Goal: Connect with others: Find specific page/section

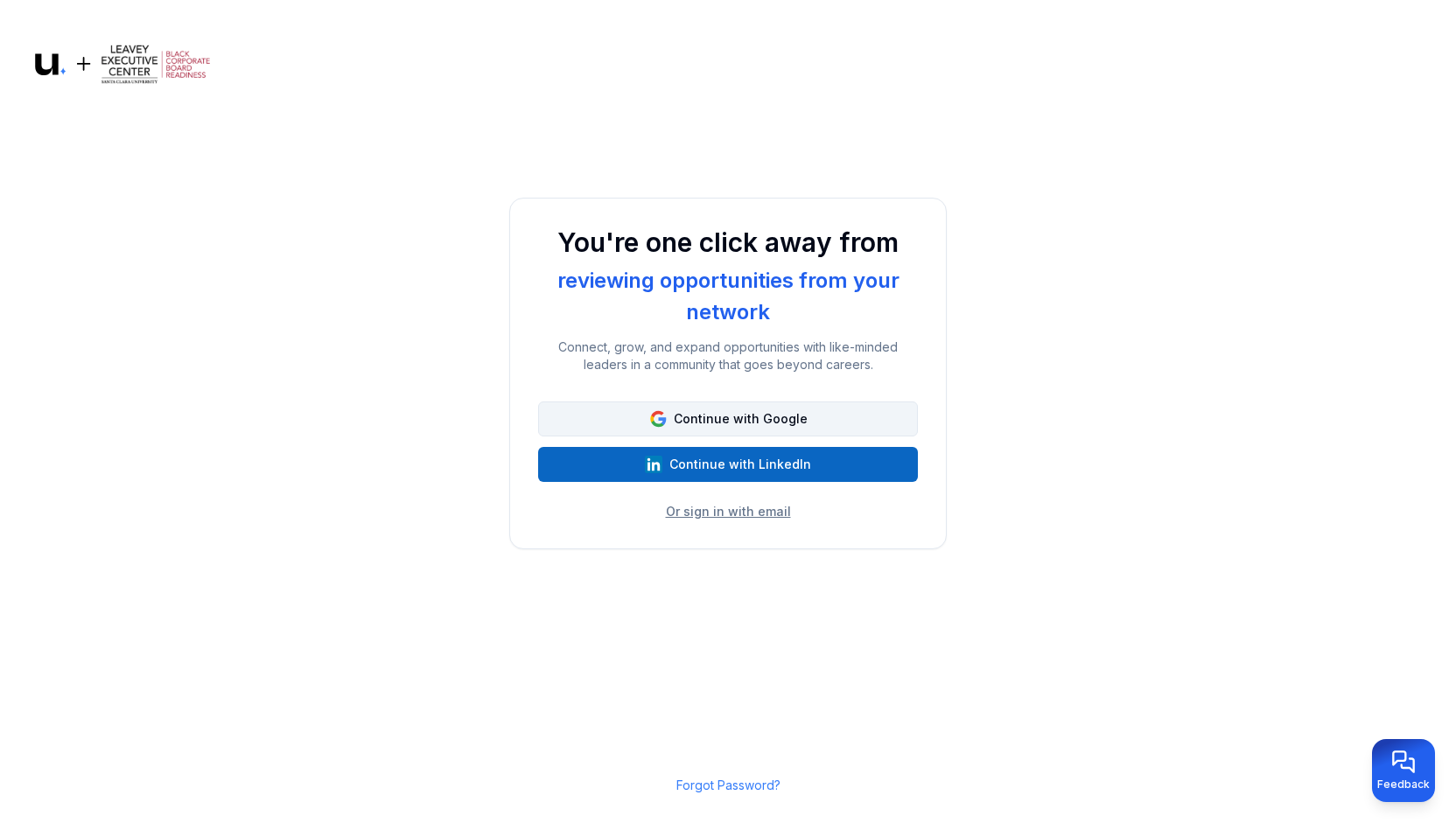
click at [711, 413] on button "Continue with Google" at bounding box center [728, 419] width 380 height 35
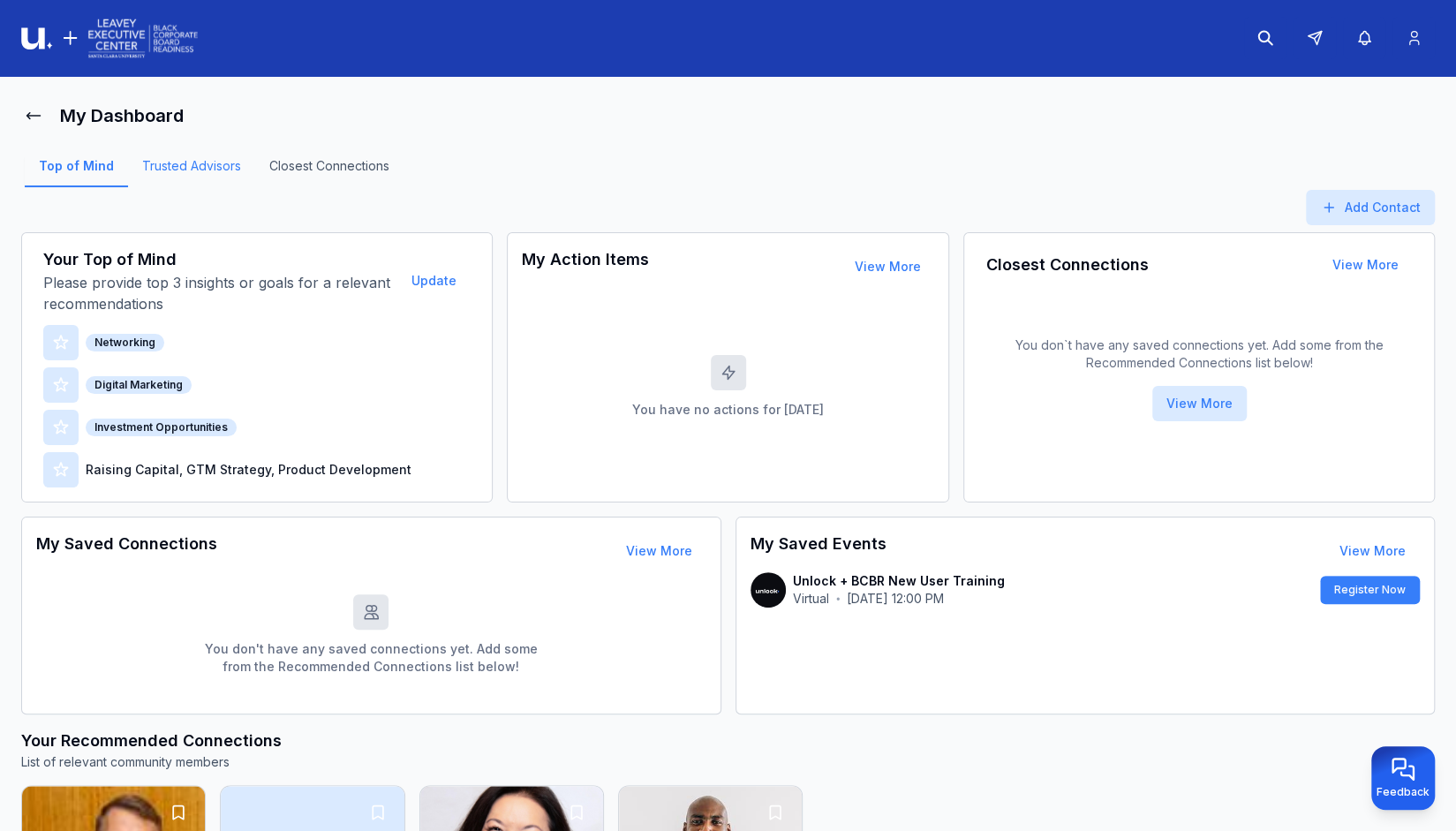
click at [209, 166] on link "Trusted Advisors" at bounding box center [191, 172] width 127 height 30
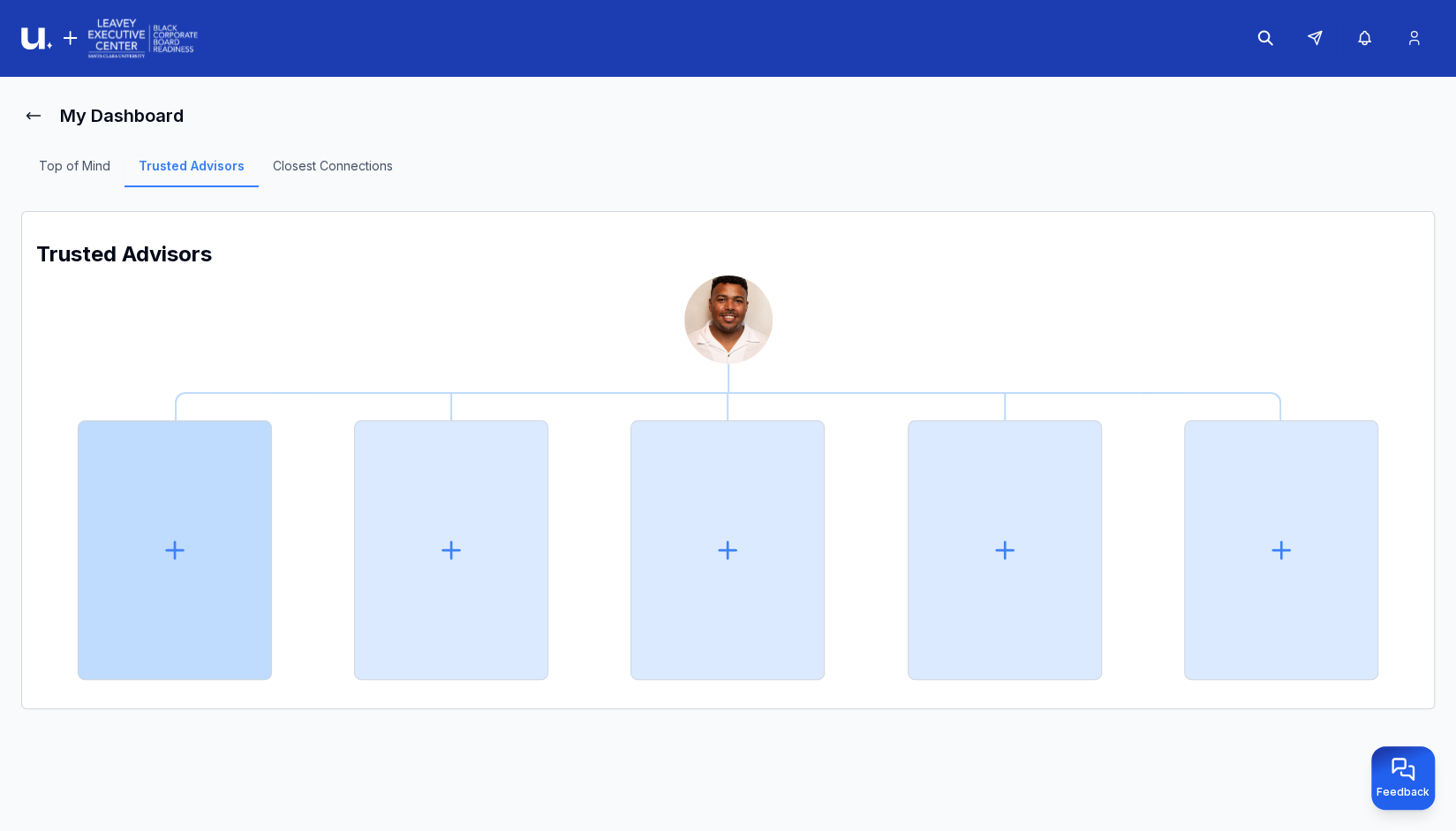
click at [200, 599] on div at bounding box center [174, 550] width 195 height 259
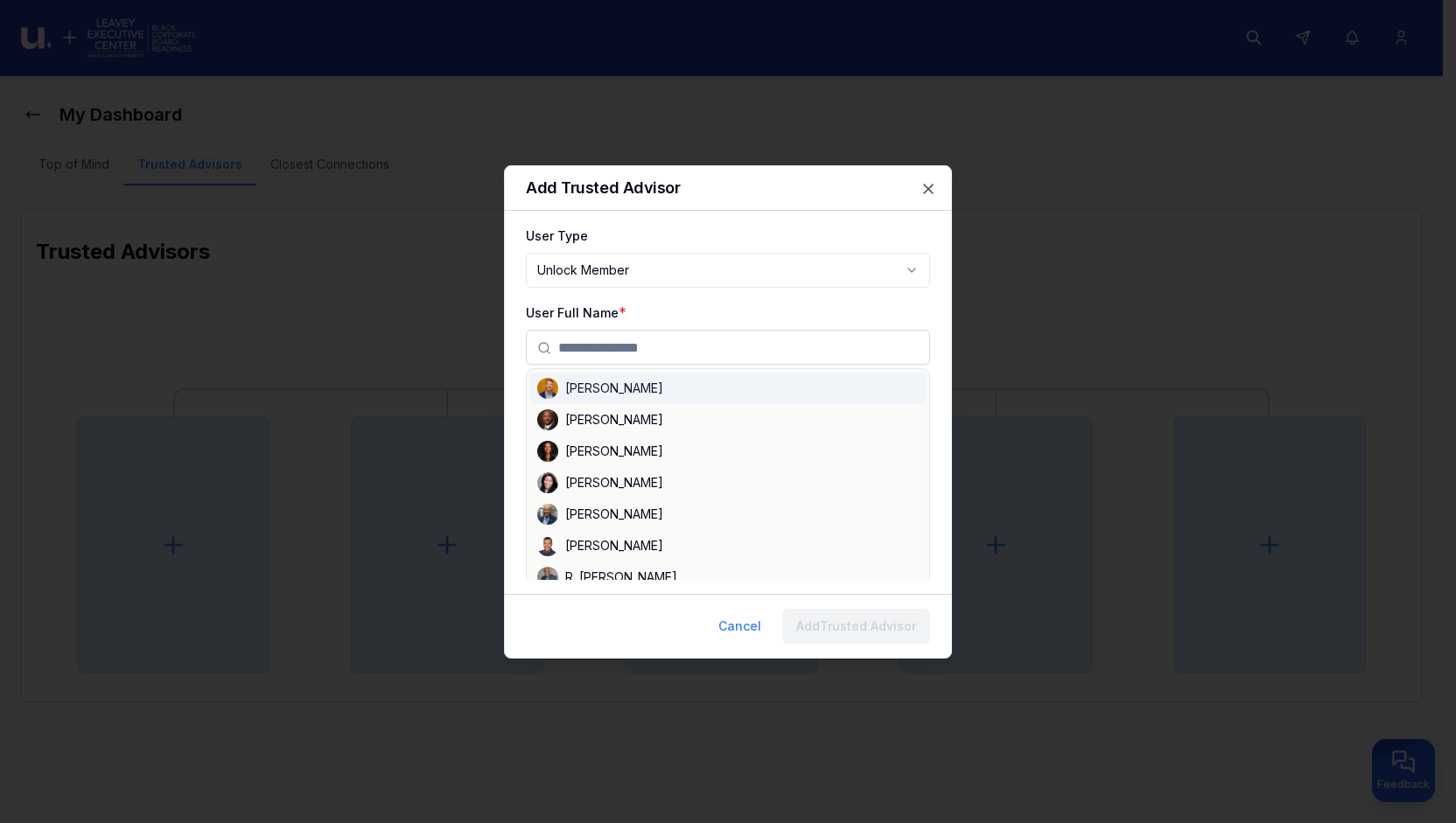
click at [615, 353] on input "text" at bounding box center [738, 347] width 360 height 35
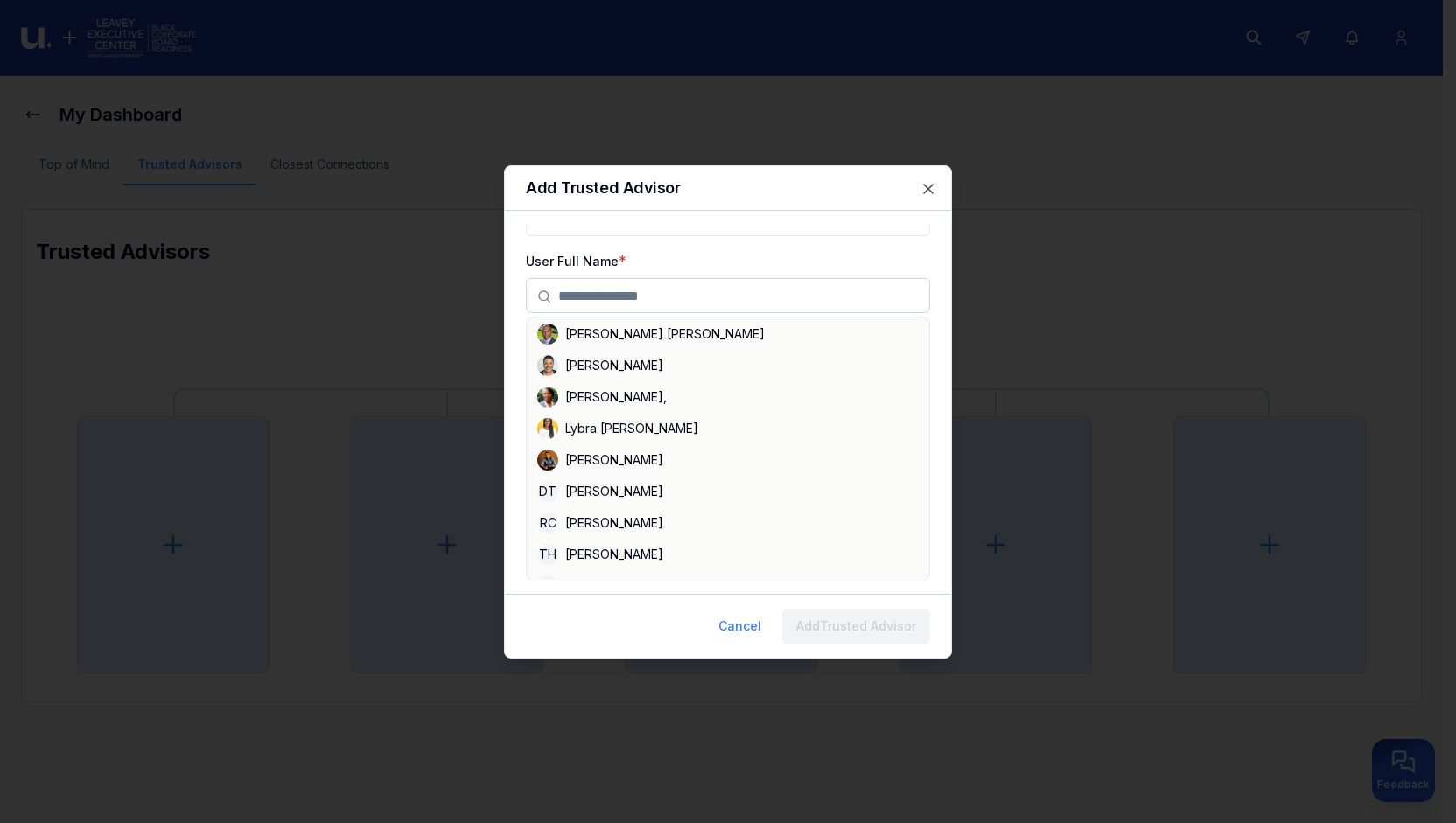
scroll to position [73, 0]
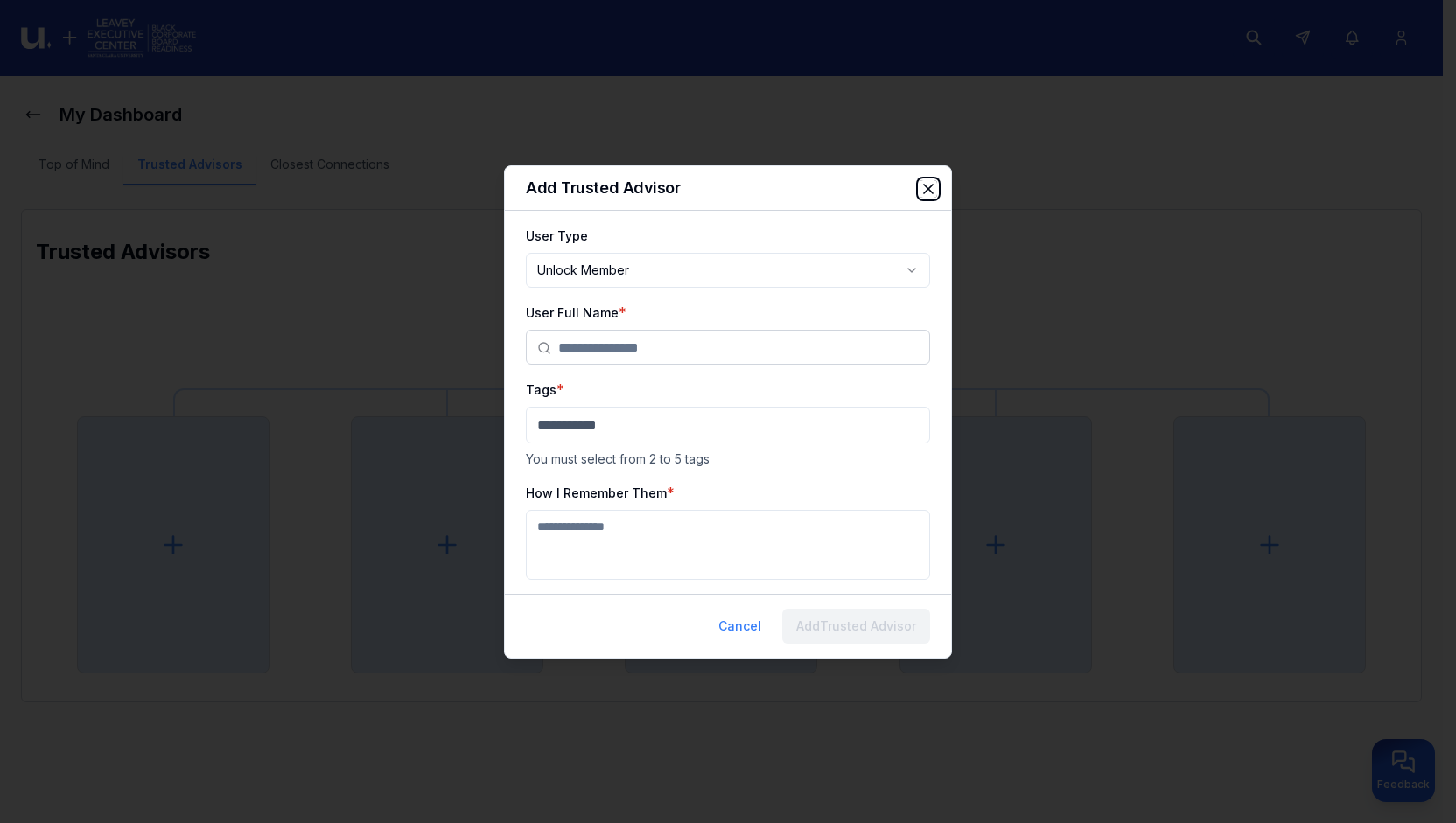
click at [920, 188] on icon "button" at bounding box center [928, 188] width 17 height 17
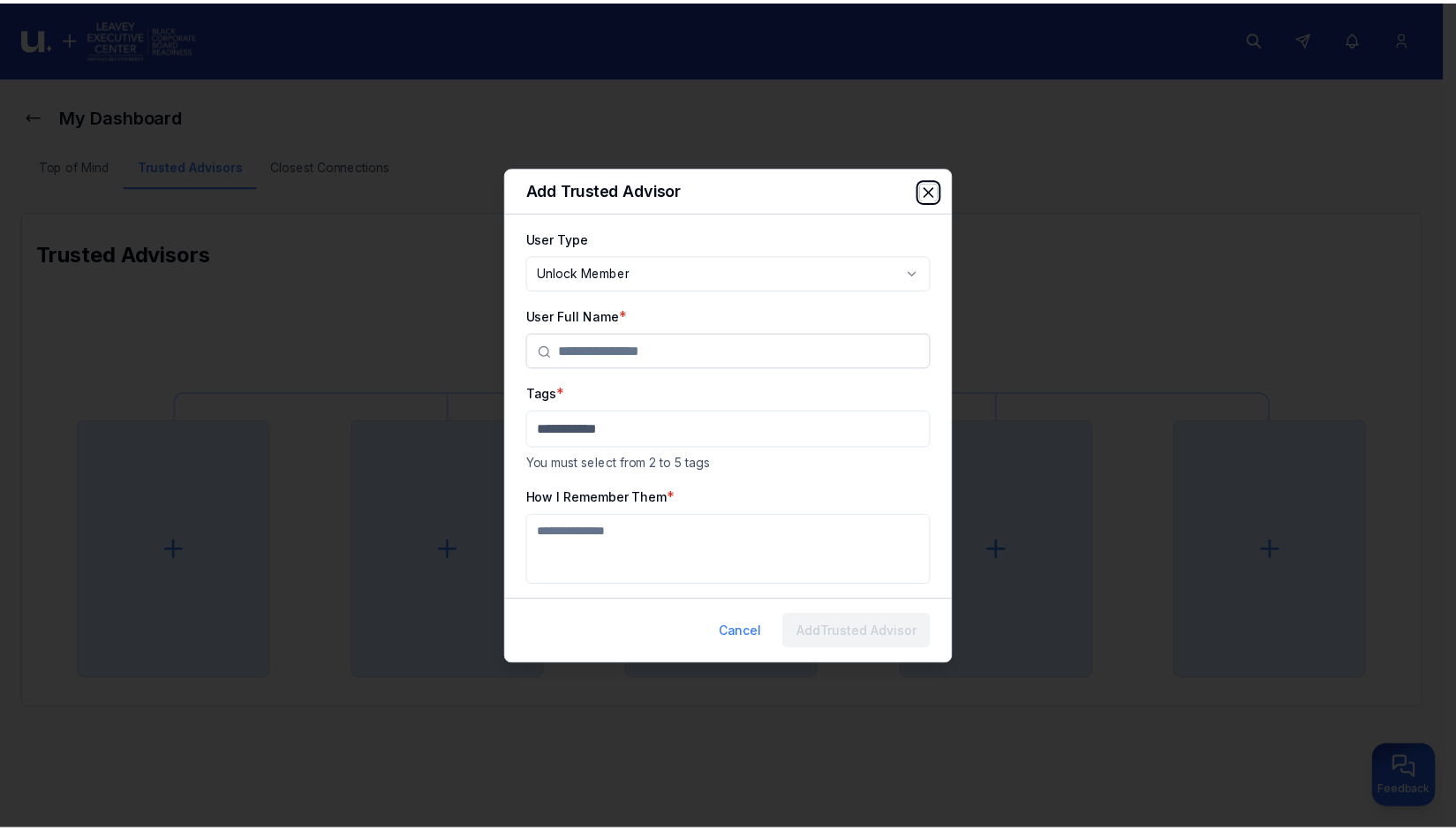
scroll to position [0, 0]
